Goal: Information Seeking & Learning: Learn about a topic

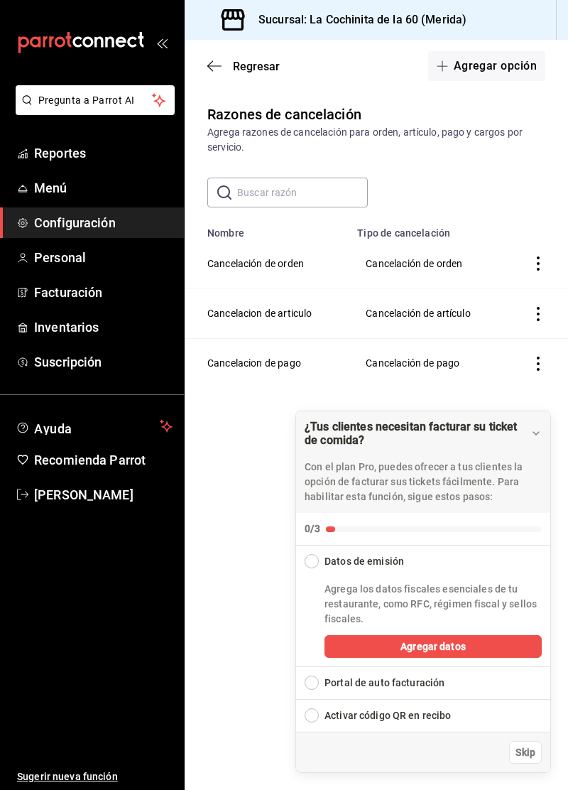
click at [71, 158] on span "Reportes" at bounding box center [103, 152] width 139 height 19
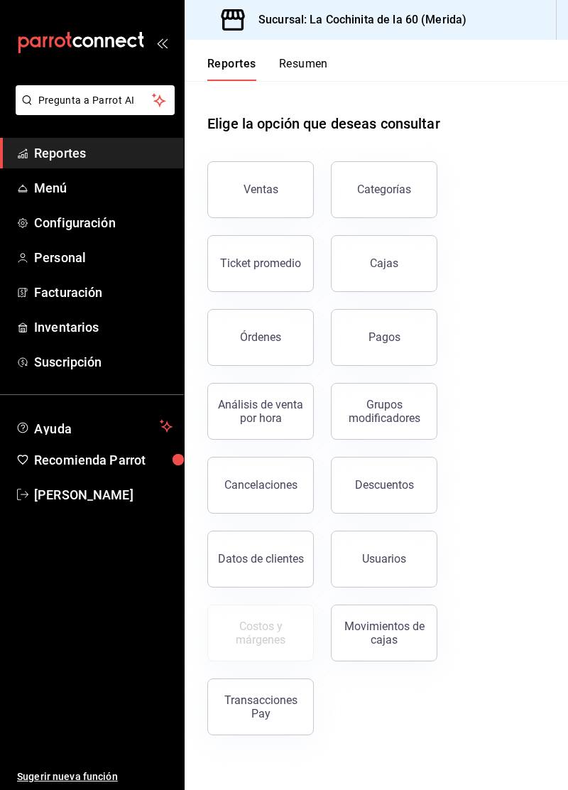
click at [261, 333] on div "Órdenes" at bounding box center [260, 336] width 41 height 13
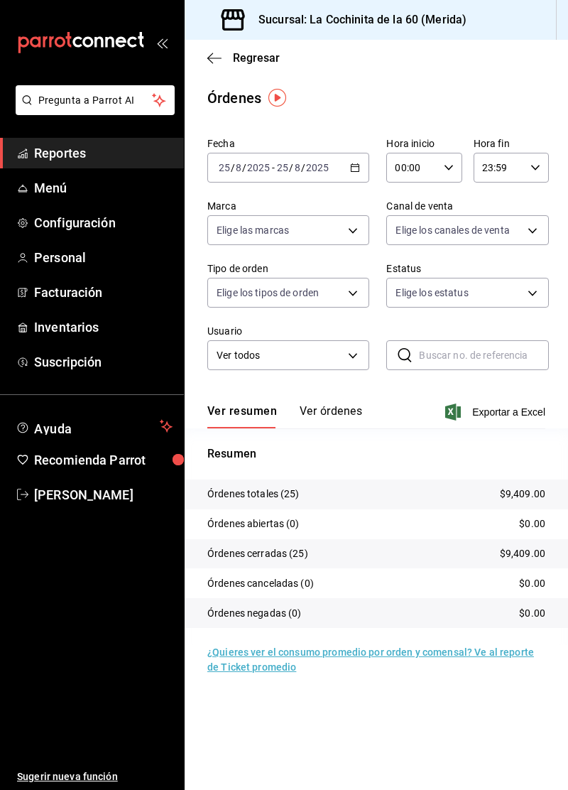
click at [82, 156] on span "Reportes" at bounding box center [103, 152] width 139 height 19
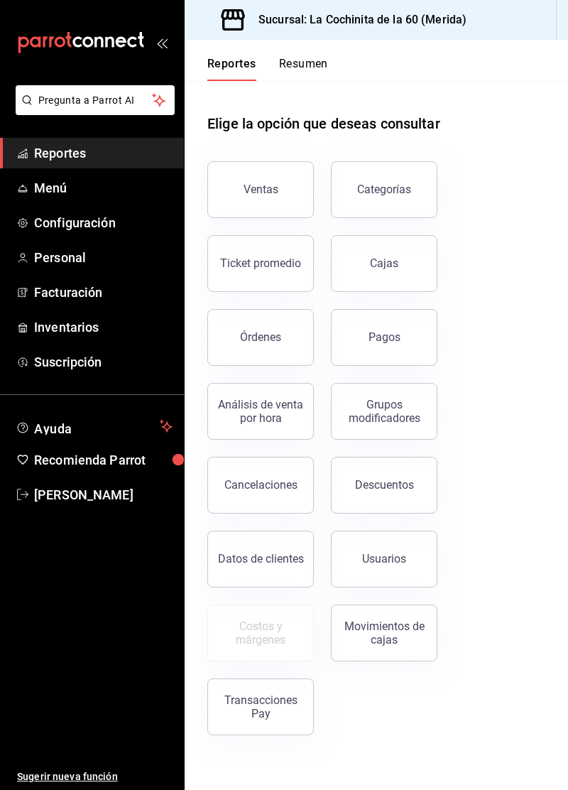
click at [380, 272] on button "Cajas" at bounding box center [384, 263] width 107 height 57
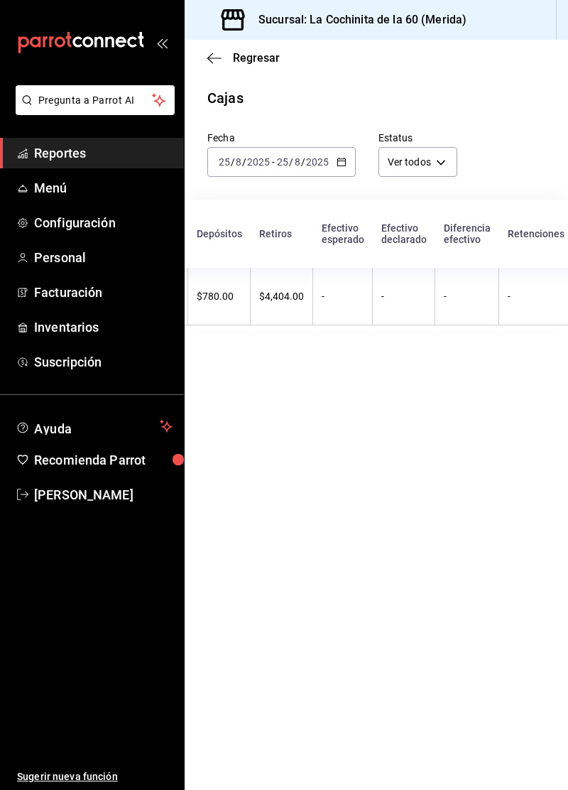
scroll to position [0, 263]
click at [116, 145] on span "Reportes" at bounding box center [103, 152] width 139 height 19
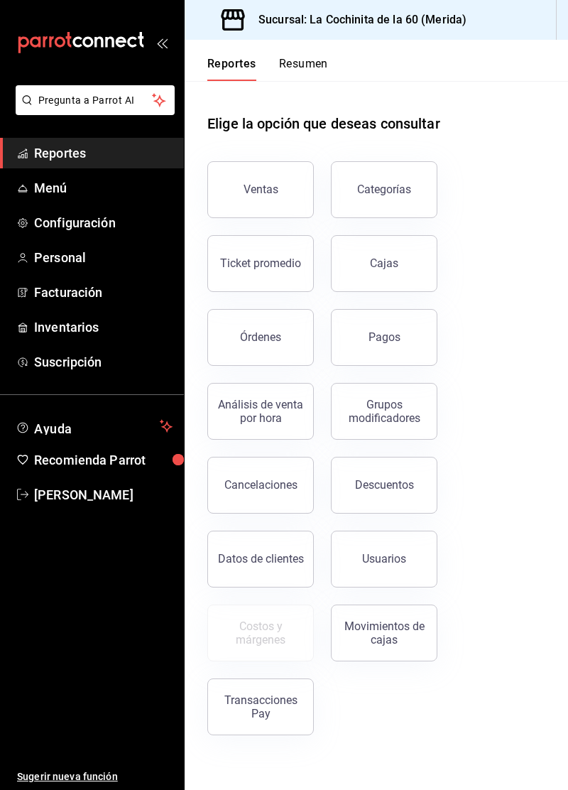
click at [260, 194] on div "Ventas" at bounding box center [261, 189] width 35 height 13
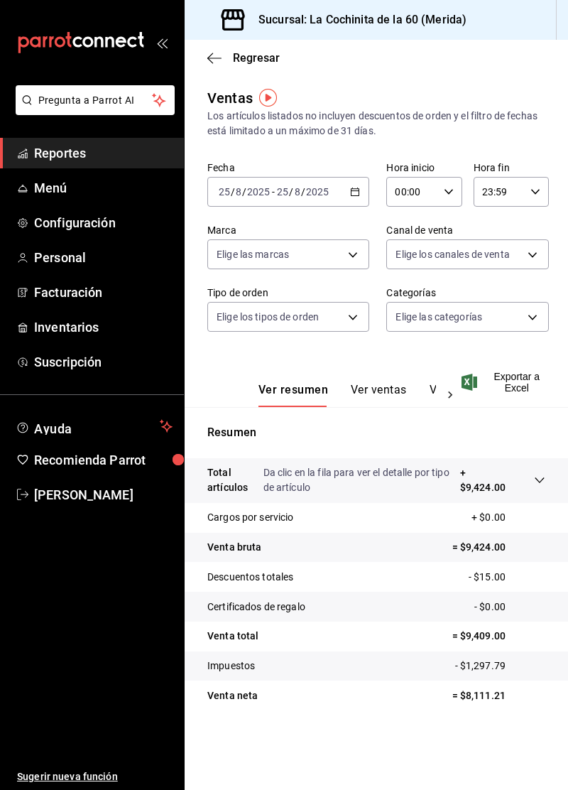
click at [519, 261] on body "Pregunta a Parrot AI Reportes Menú Configuración Personal Facturación Inventari…" at bounding box center [284, 395] width 568 height 790
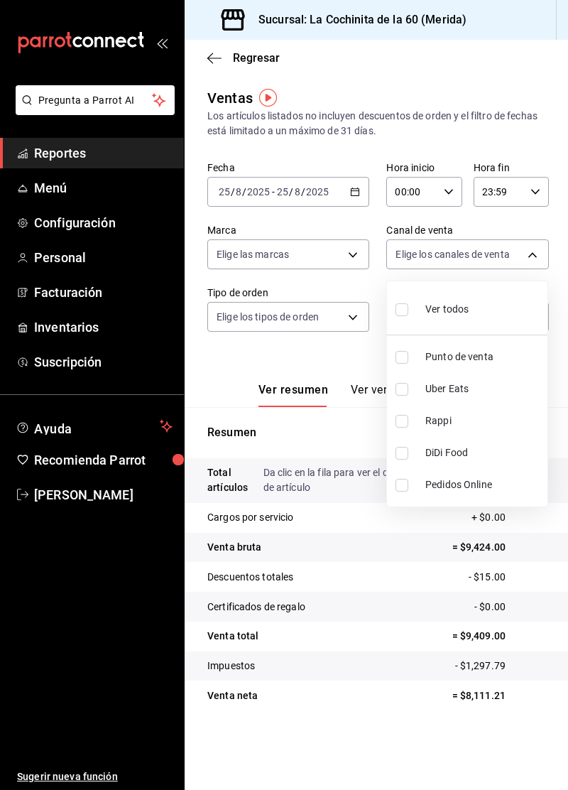
click at [406, 357] on input "checkbox" at bounding box center [402, 357] width 13 height 13
checkbox input "true"
type input "PARROT"
click at [102, 148] on div at bounding box center [284, 395] width 568 height 790
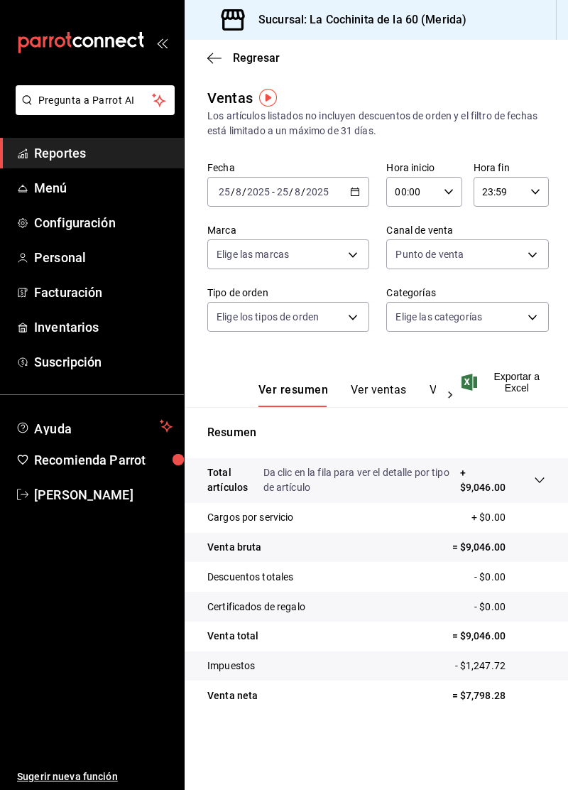
click at [114, 183] on span "Menú" at bounding box center [103, 187] width 139 height 19
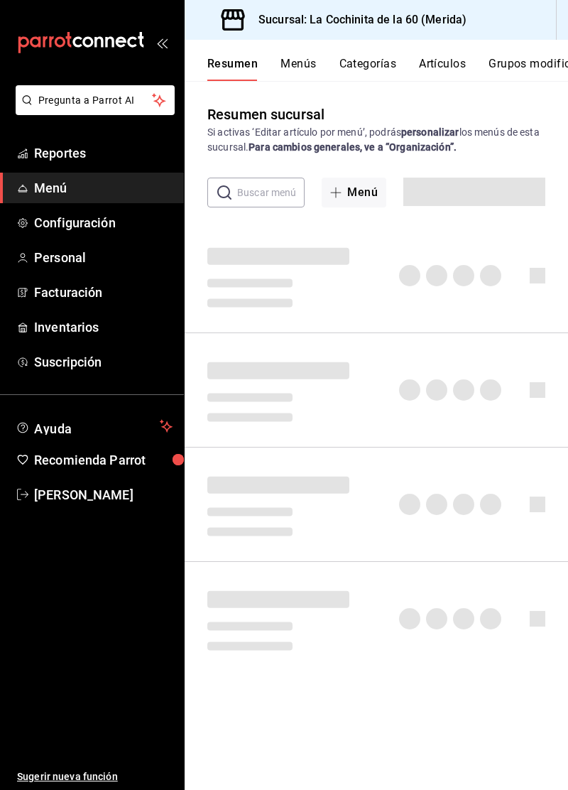
click at [121, 149] on span "Reportes" at bounding box center [103, 152] width 139 height 19
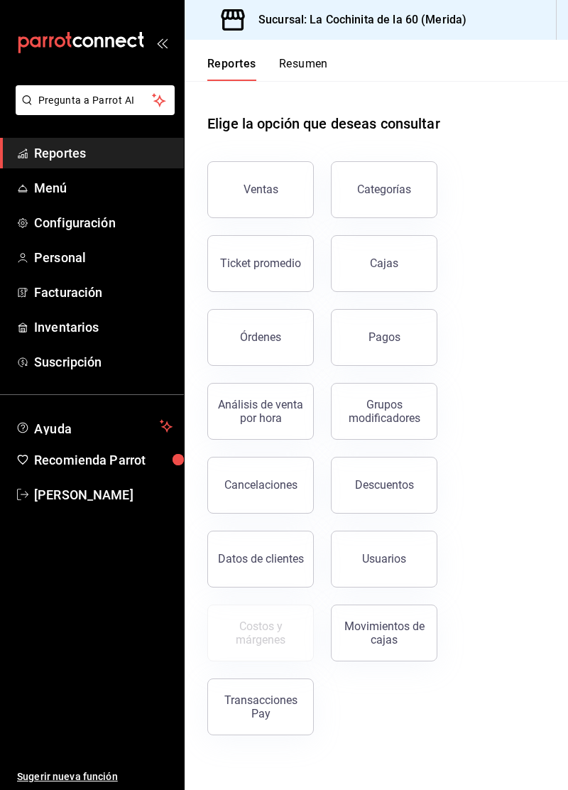
click at [276, 340] on div "Órdenes" at bounding box center [260, 336] width 41 height 13
